Goal: Task Accomplishment & Management: Manage account settings

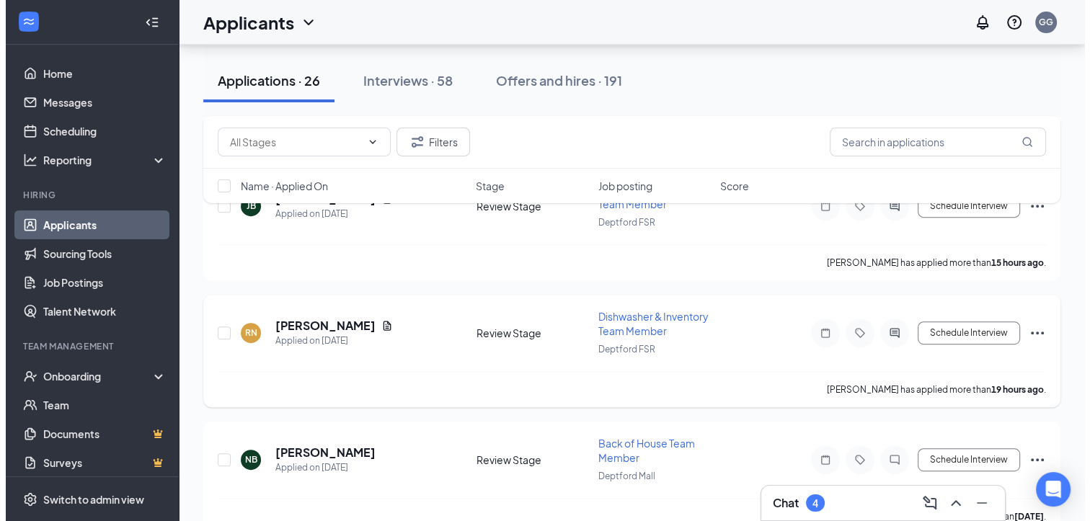
scroll to position [649, 0]
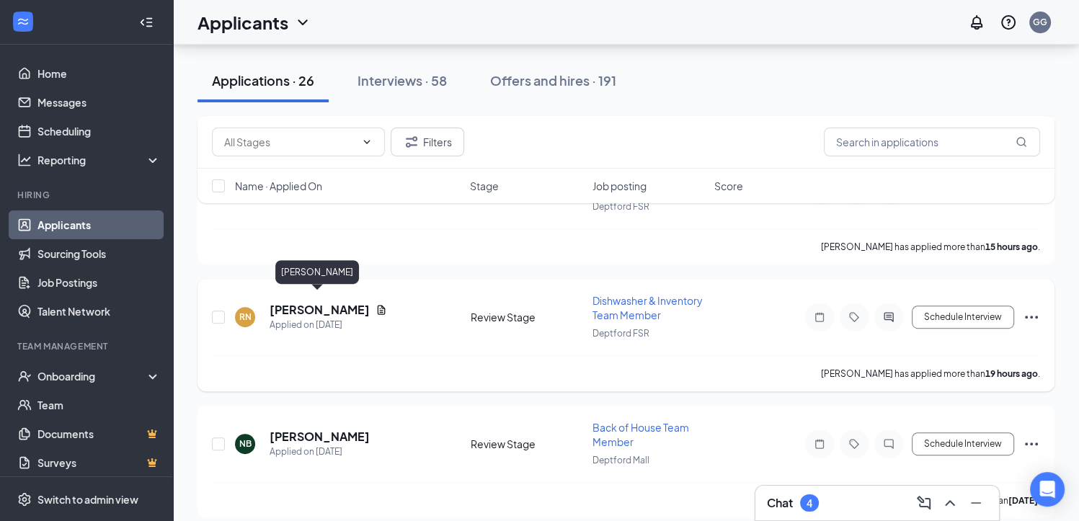
click at [315, 302] on h5 "[PERSON_NAME]" at bounding box center [320, 310] width 100 height 16
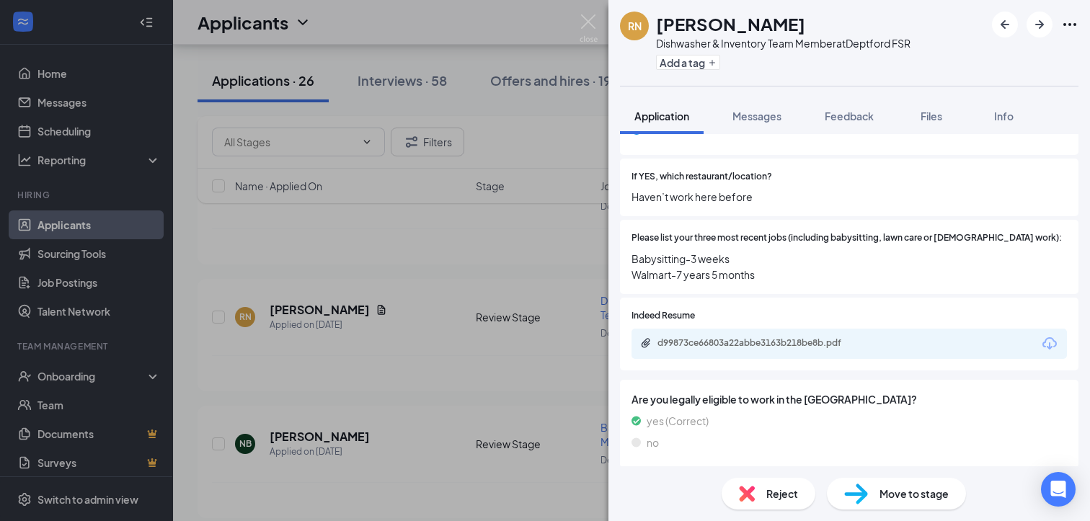
scroll to position [505, 0]
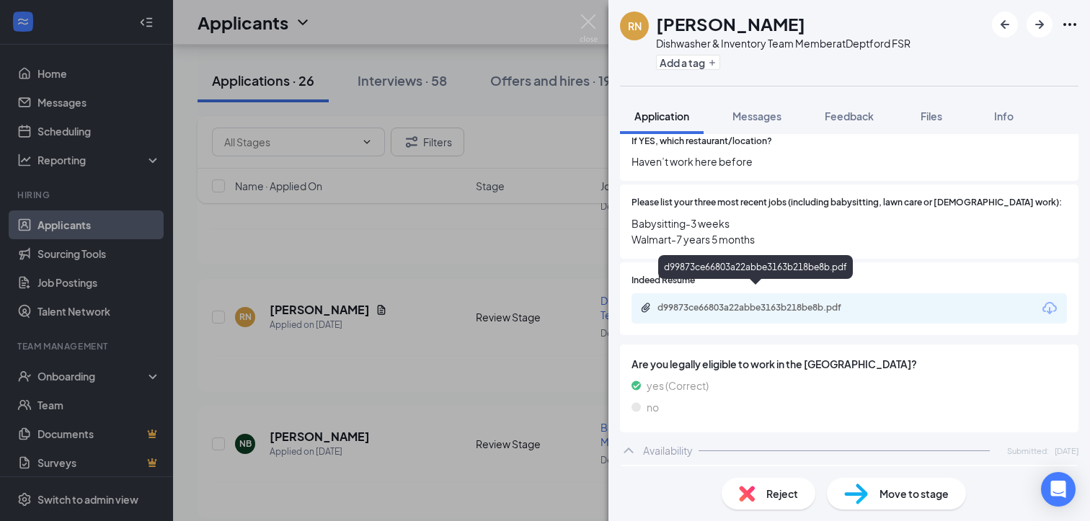
click at [740, 302] on div "d99873ce66803a22abbe3163b218be8b.pdf" at bounding box center [759, 308] width 202 height 12
drag, startPoint x: 588, startPoint y: 22, endPoint x: 451, endPoint y: 267, distance: 280.8
click at [588, 22] on img at bounding box center [589, 28] width 18 height 28
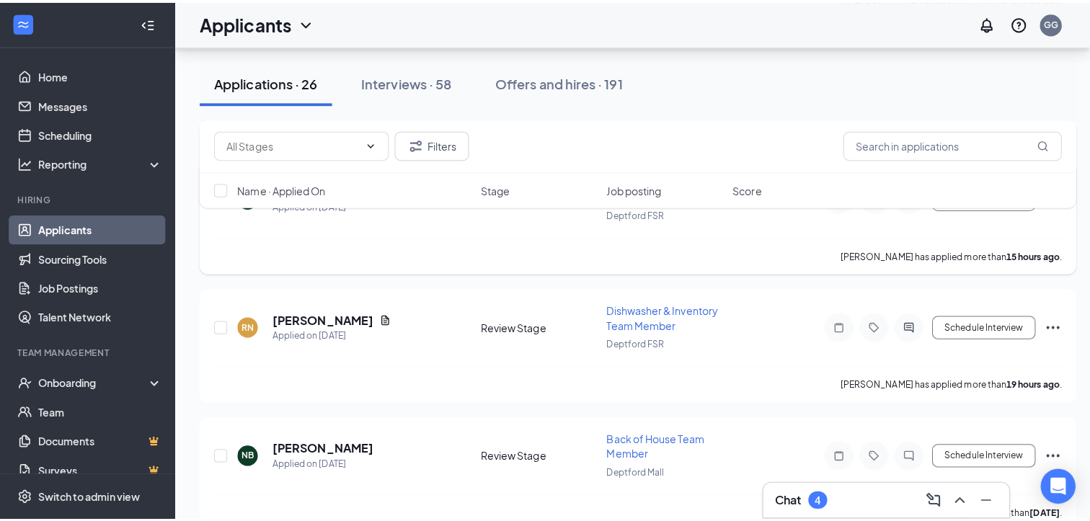
scroll to position [577, 0]
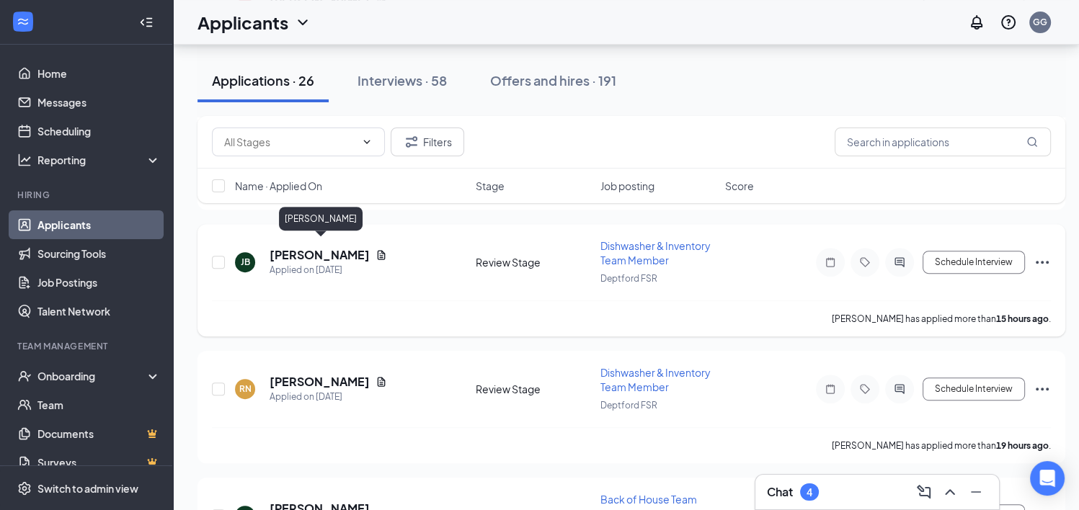
click at [341, 247] on h5 "[PERSON_NAME]" at bounding box center [320, 255] width 100 height 16
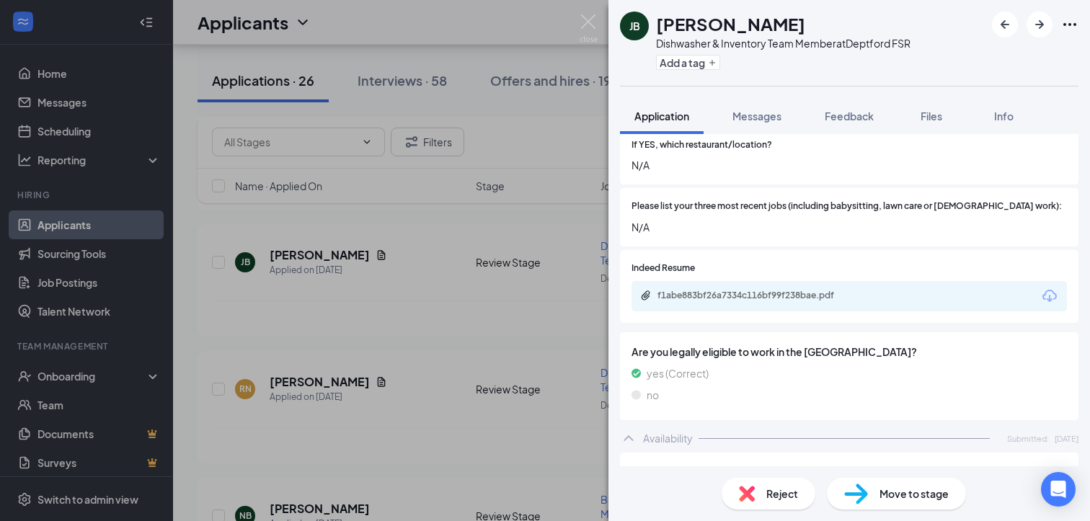
scroll to position [505, 0]
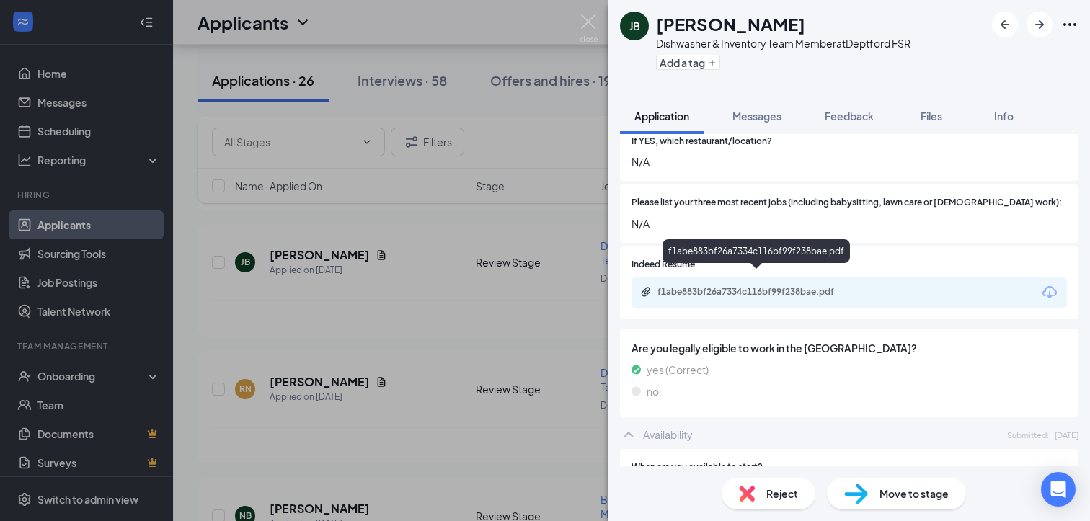
click at [730, 286] on div "f1abe883bf26a7334c116bf99f238bae.pdf" at bounding box center [759, 292] width 202 height 12
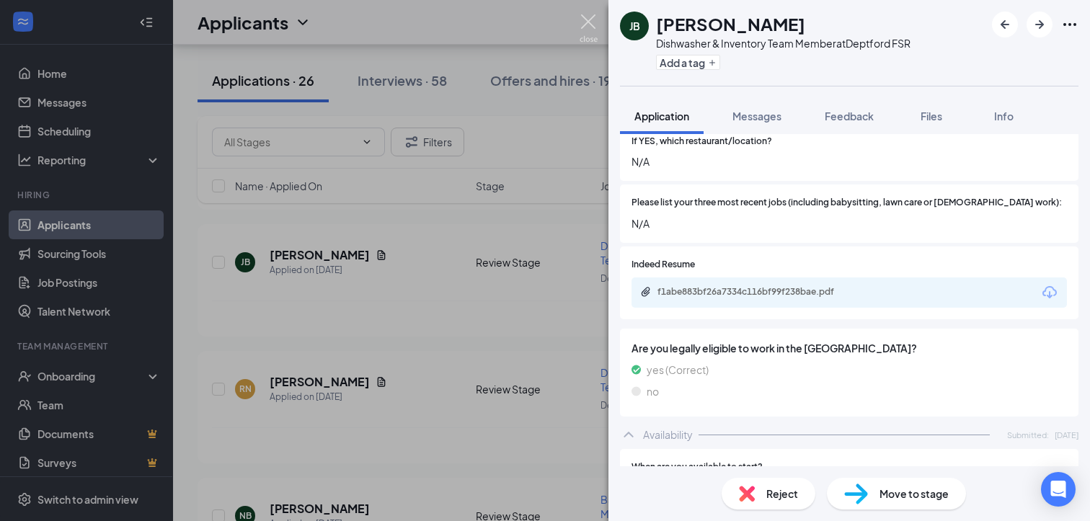
click at [587, 18] on img at bounding box center [589, 28] width 18 height 28
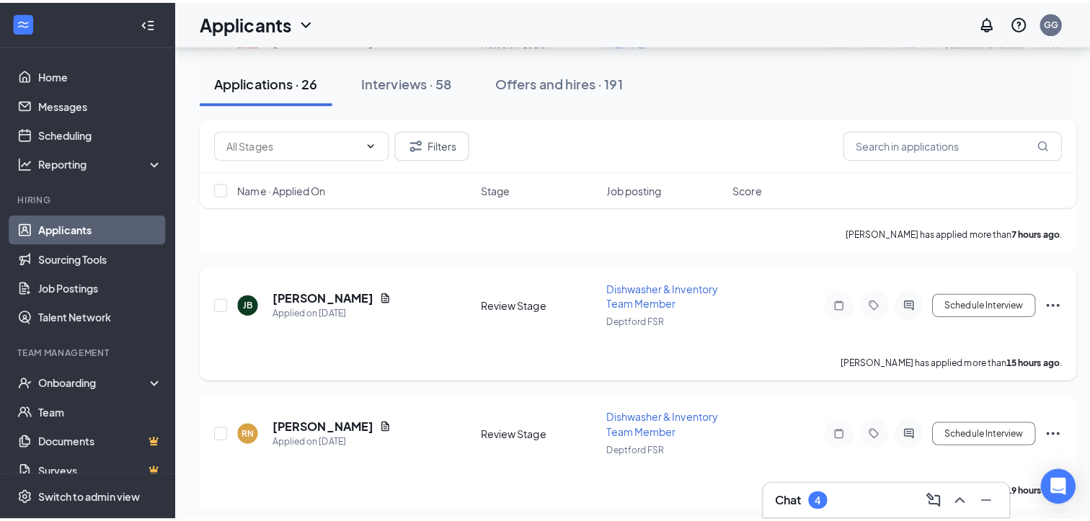
scroll to position [433, 0]
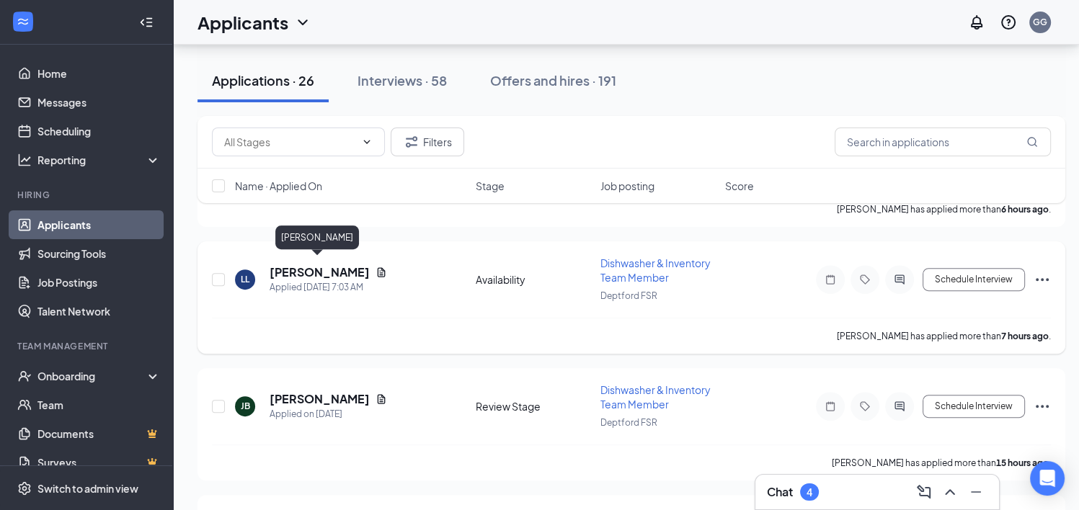
click at [317, 270] on h5 "[PERSON_NAME]" at bounding box center [320, 273] width 100 height 16
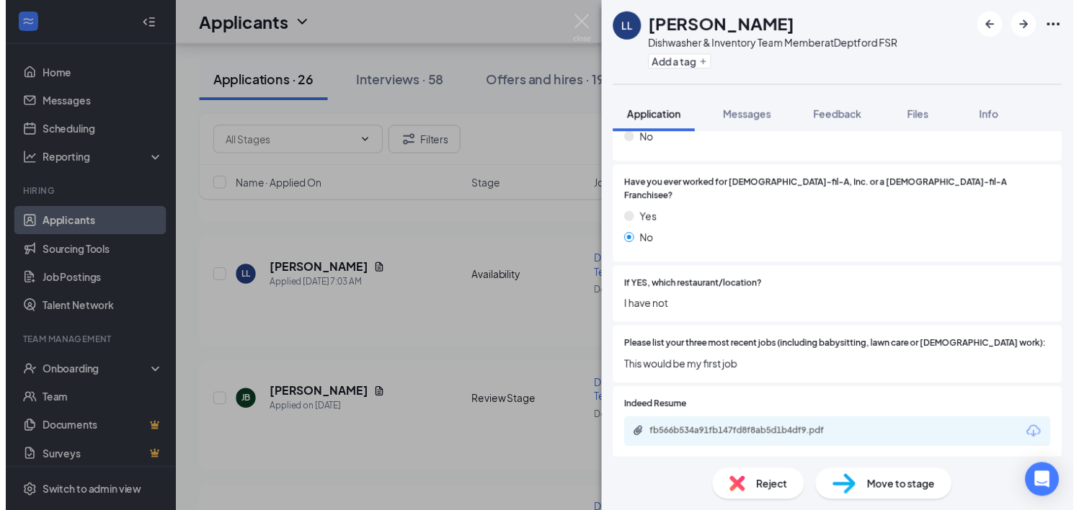
scroll to position [361, 0]
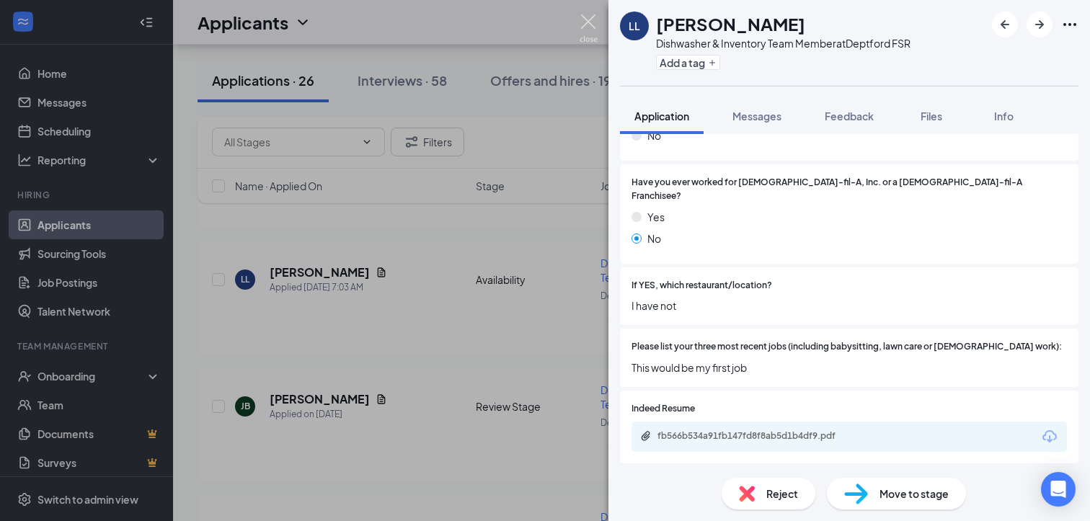
click at [591, 16] on img at bounding box center [589, 28] width 18 height 28
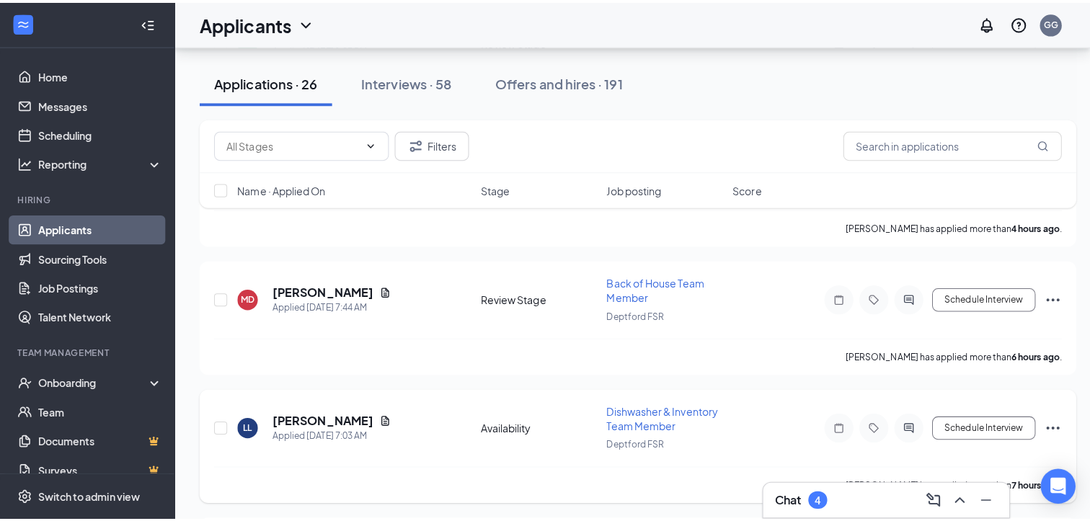
scroll to position [288, 0]
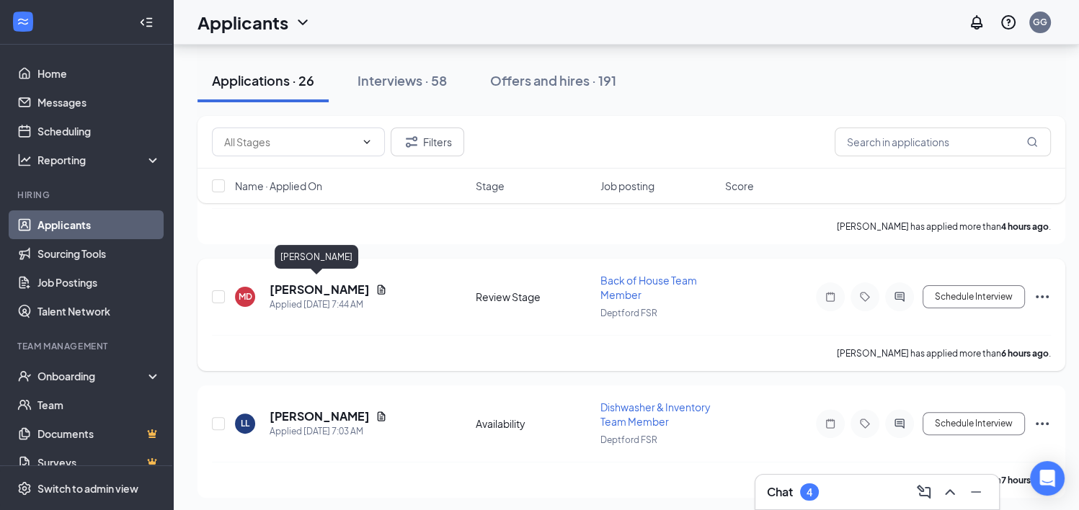
click at [299, 288] on h5 "[PERSON_NAME]" at bounding box center [320, 290] width 100 height 16
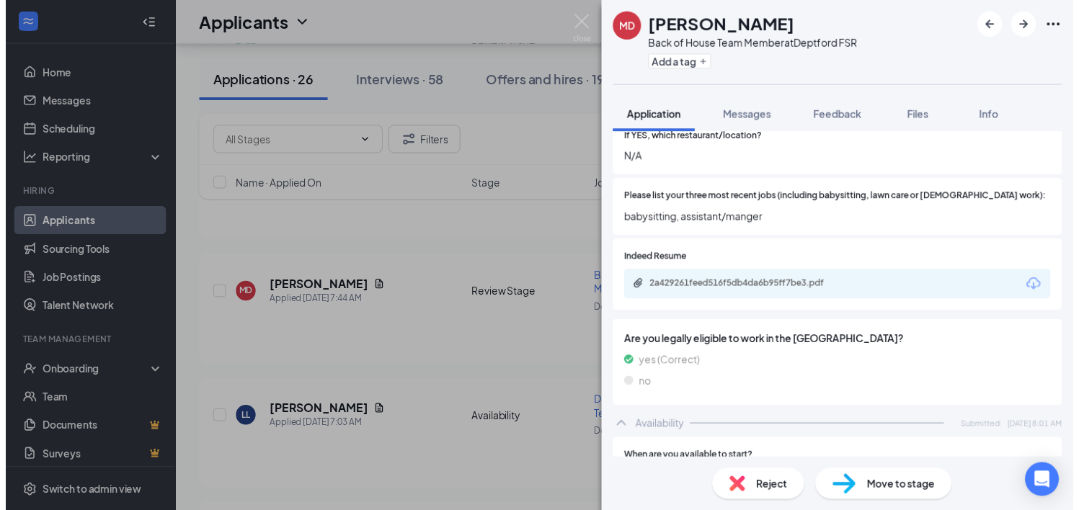
scroll to position [505, 0]
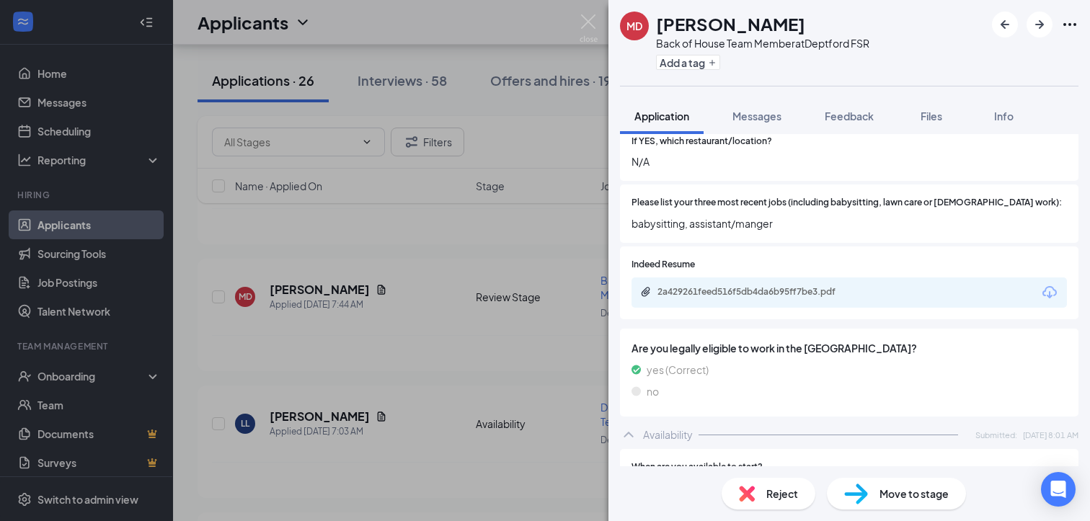
click at [740, 278] on div "2a429261feed516f5db4da6b95ff7be3.pdf" at bounding box center [849, 293] width 435 height 30
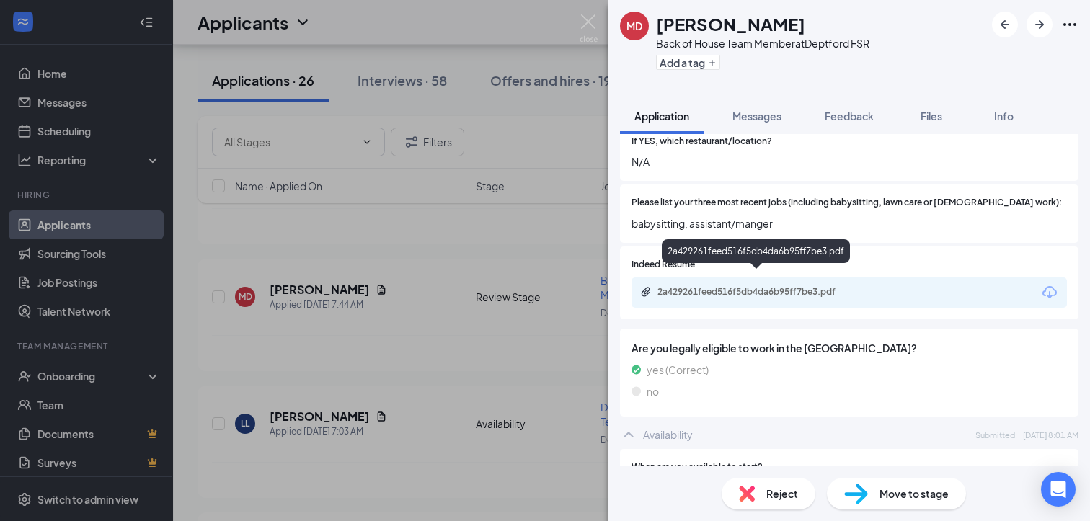
click at [737, 286] on div "2a429261feed516f5db4da6b95ff7be3.pdf" at bounding box center [759, 292] width 202 height 12
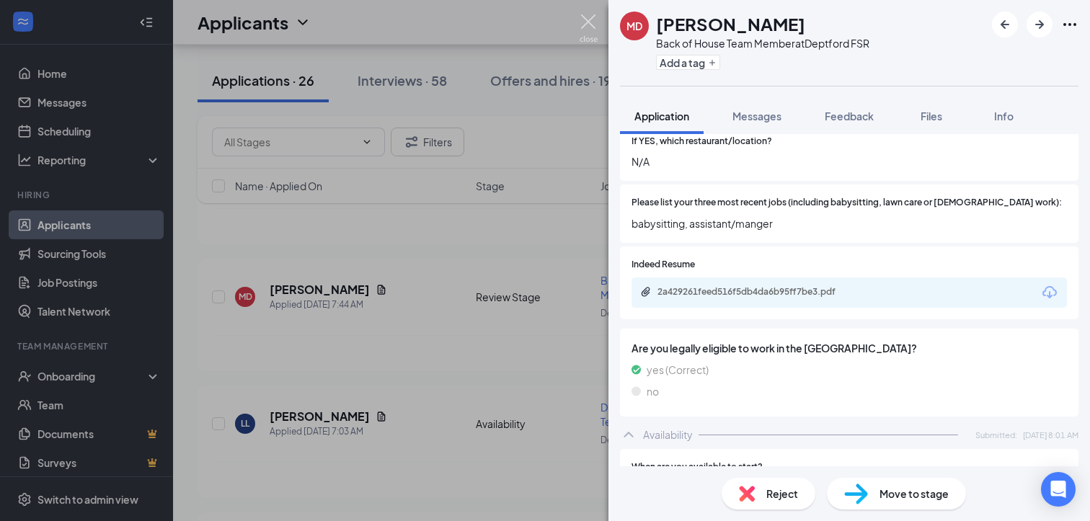
drag, startPoint x: 584, startPoint y: 19, endPoint x: 536, endPoint y: 154, distance: 143.2
click at [584, 20] on img at bounding box center [589, 28] width 18 height 28
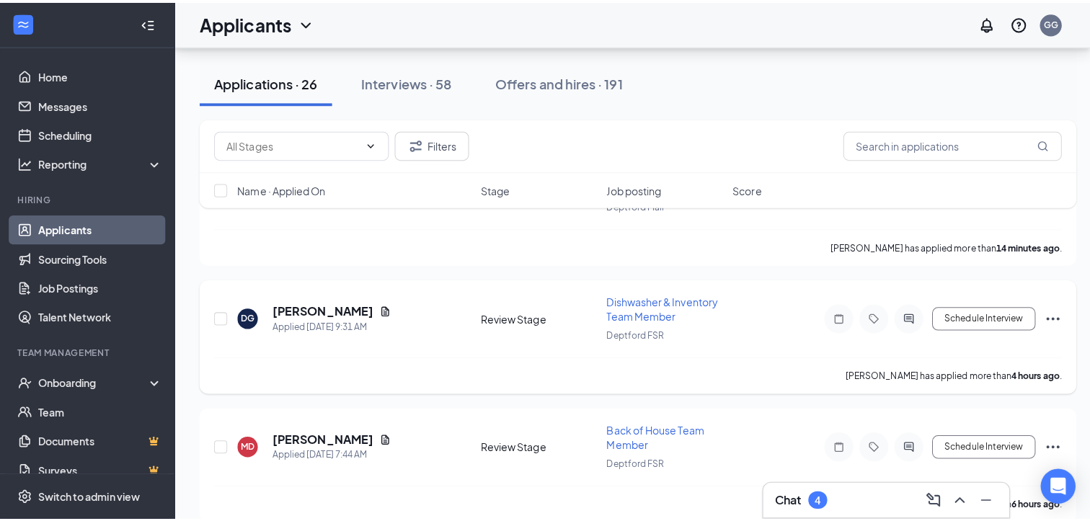
scroll to position [144, 0]
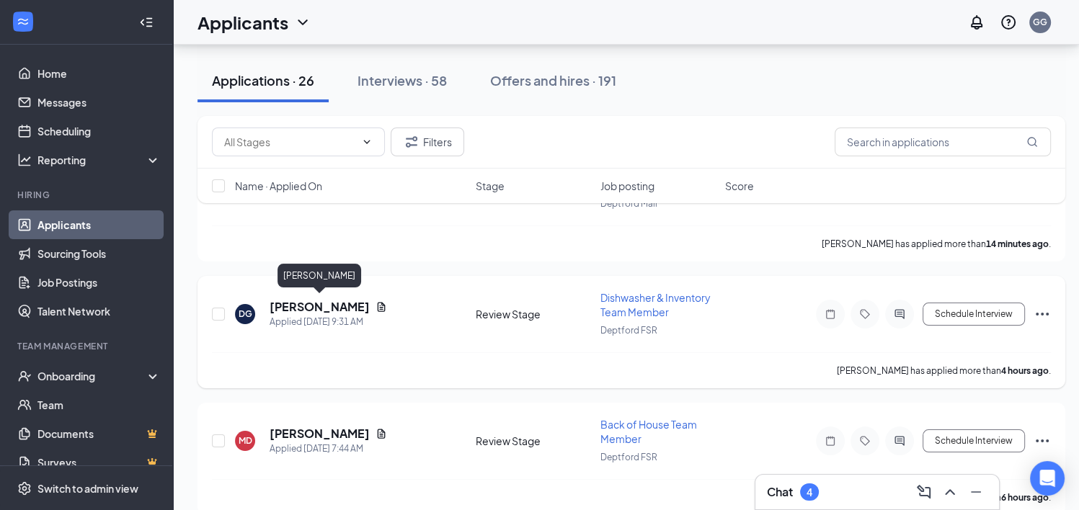
click at [343, 302] on h5 "[PERSON_NAME]" at bounding box center [320, 307] width 100 height 16
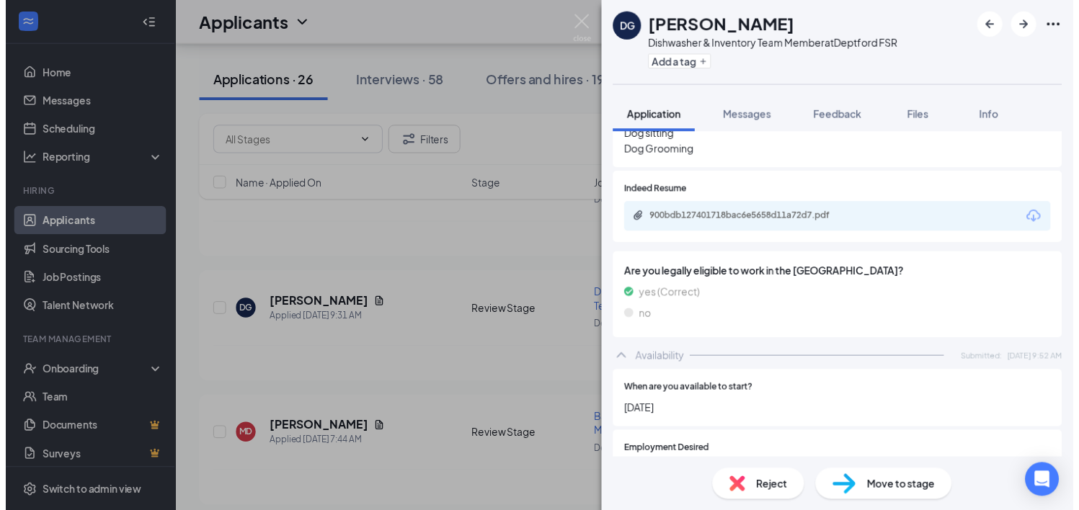
scroll to position [649, 0]
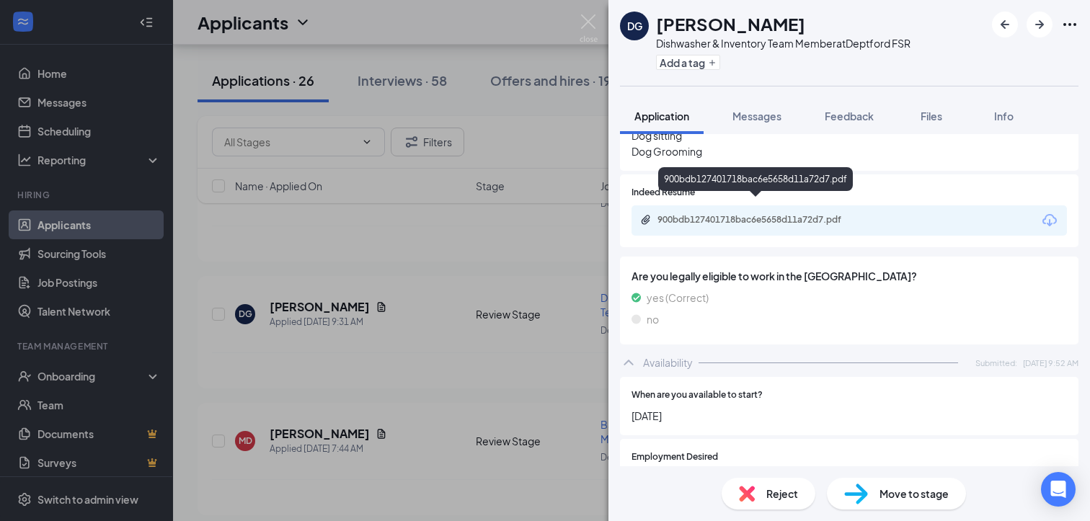
click at [762, 214] on div "900bdb127401718bac6e5658d11a72d7.pdf" at bounding box center [759, 220] width 202 height 12
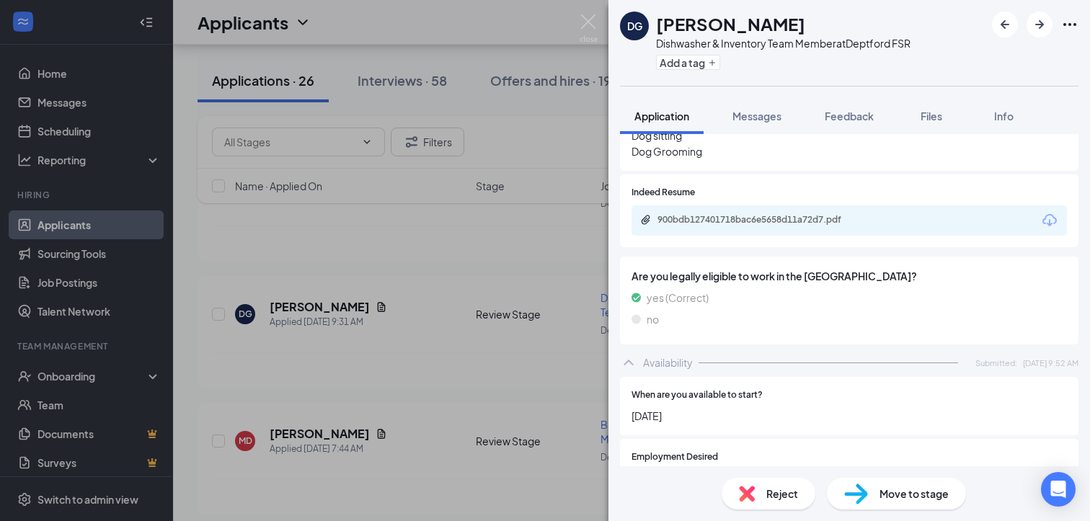
drag, startPoint x: 583, startPoint y: 22, endPoint x: 399, endPoint y: 345, distance: 371.9
click at [583, 22] on img at bounding box center [589, 28] width 18 height 28
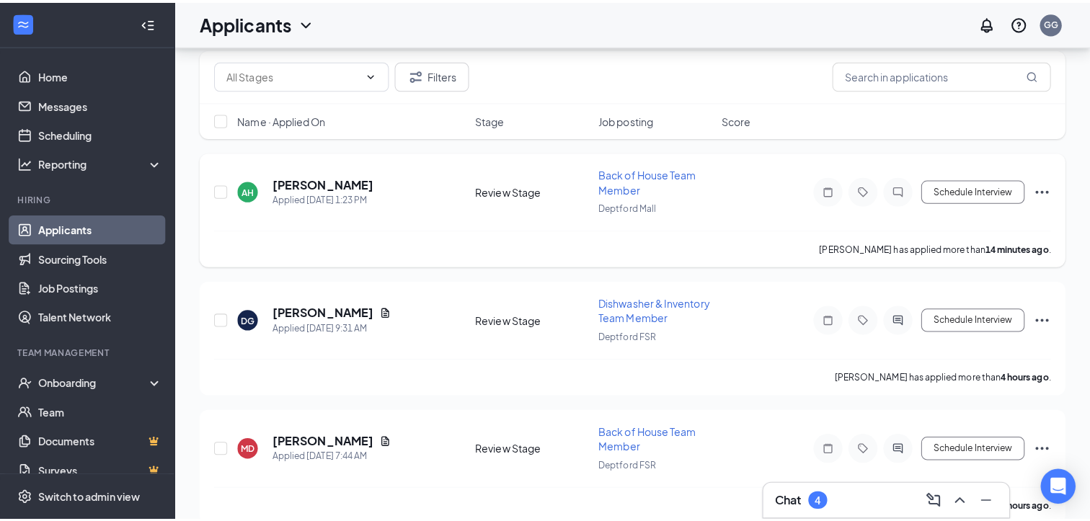
scroll to position [72, 0]
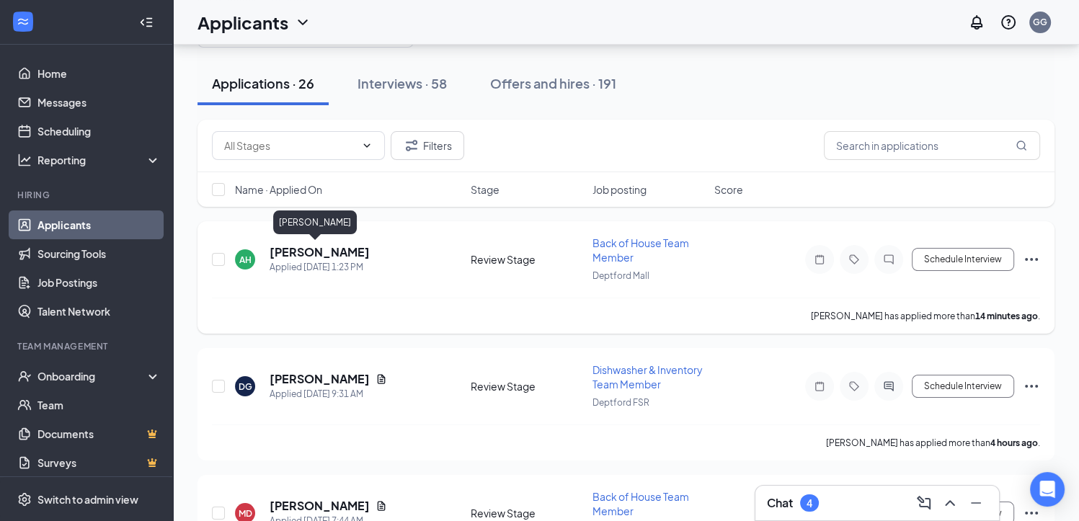
click at [317, 254] on h5 "[PERSON_NAME]" at bounding box center [320, 252] width 100 height 16
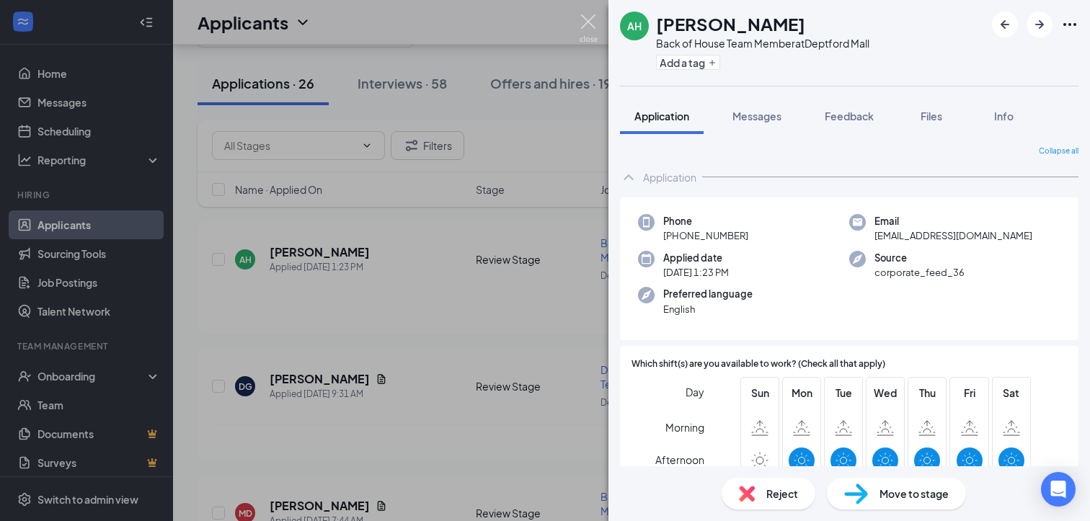
click at [584, 22] on img at bounding box center [589, 28] width 18 height 28
